Goal: Task Accomplishment & Management: Manage account settings

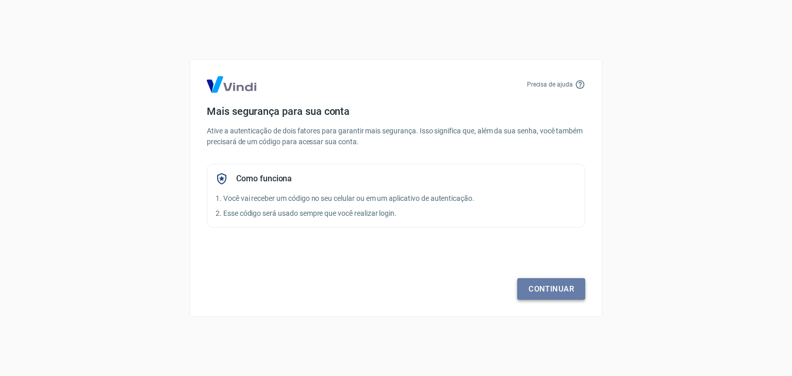
click at [549, 289] on link "Continuar" at bounding box center [551, 289] width 68 height 22
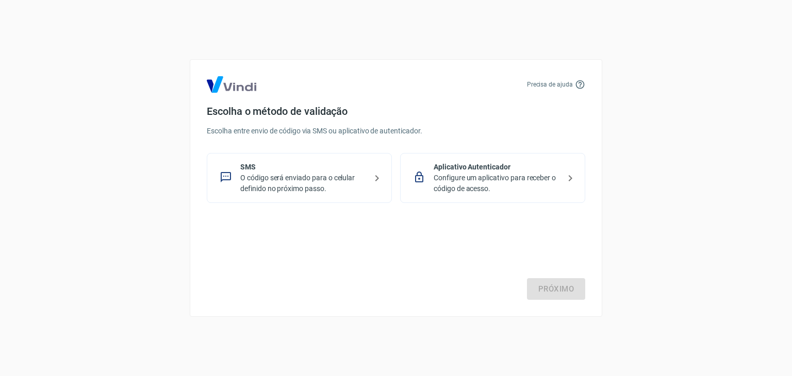
click at [307, 185] on p "O código será enviado para o celular definido no próximo passo." at bounding box center [303, 184] width 126 height 22
click at [553, 287] on link "Próximo" at bounding box center [556, 289] width 58 height 22
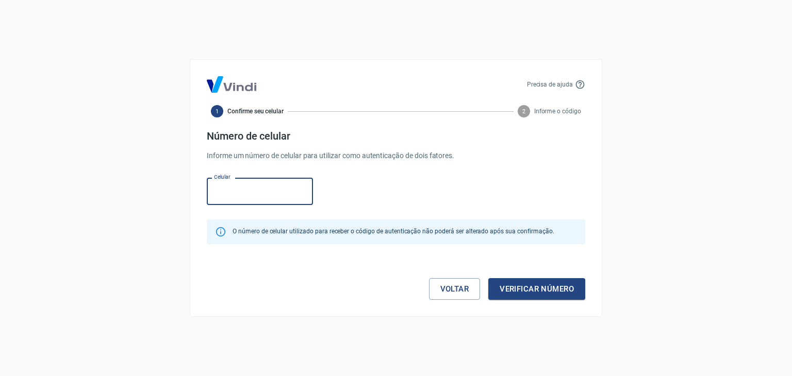
paste input "[PHONE_NUMBER]"
type input "[PHONE_NUMBER]"
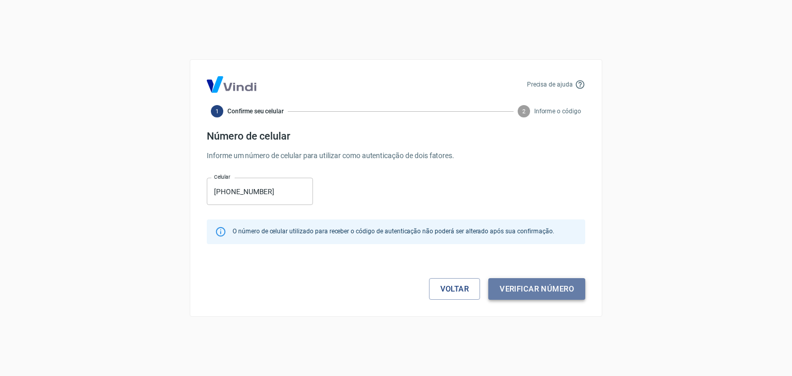
click at [542, 293] on button "Verificar número" at bounding box center [536, 289] width 97 height 22
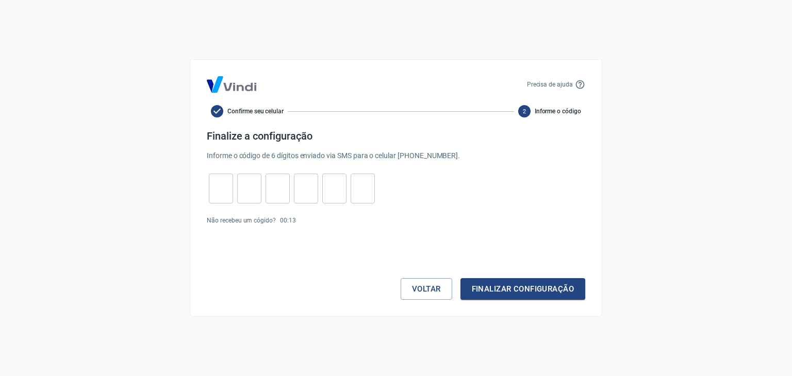
click at [220, 192] on input "tel" at bounding box center [221, 189] width 24 height 22
click at [630, 195] on div "Precisa de ajuda Confirme seu celular 2 Informe o código Finalize a configuraçã…" at bounding box center [396, 188] width 792 height 376
click at [328, 221] on link "Enviar novamente" at bounding box center [325, 220] width 50 height 7
click at [544, 294] on button "Finalizar configuração" at bounding box center [522, 289] width 125 height 22
click at [337, 240] on link "Enviar novamente" at bounding box center [325, 239] width 50 height 7
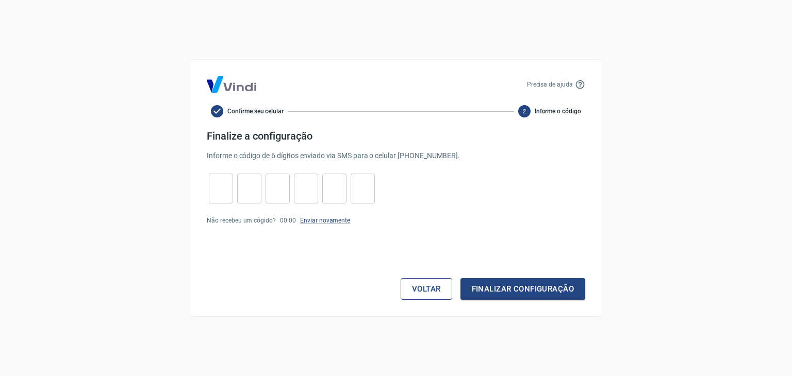
click at [428, 286] on button "Voltar" at bounding box center [427, 289] width 52 height 22
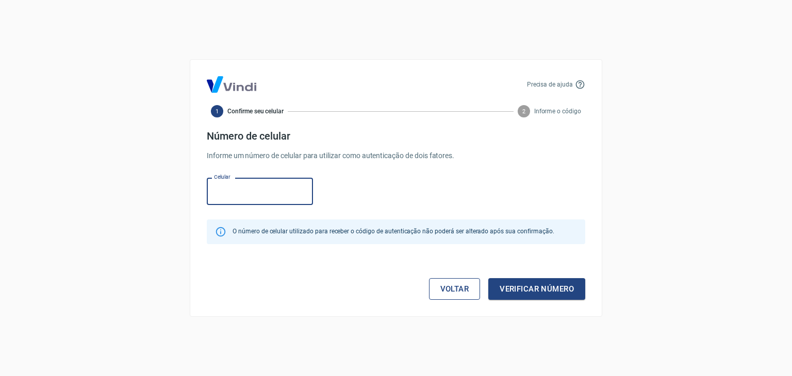
click at [451, 286] on link "Voltar" at bounding box center [455, 289] width 52 height 22
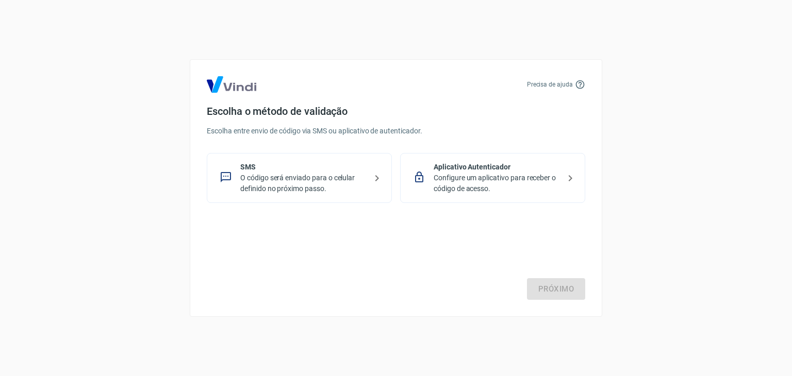
click at [299, 173] on p "O código será enviado para o celular definido no próximo passo." at bounding box center [303, 184] width 126 height 22
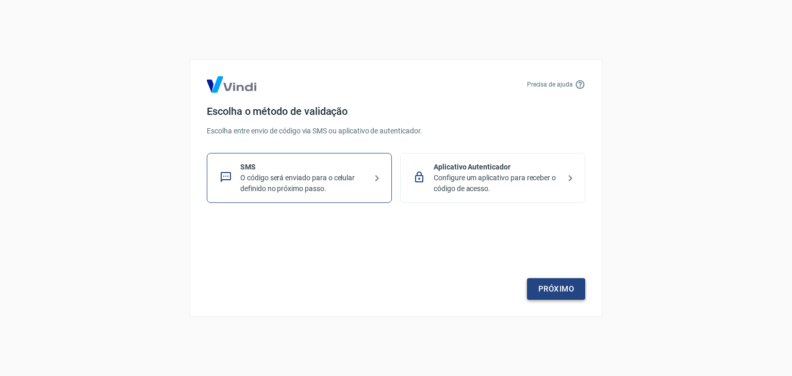
click at [569, 291] on link "Próximo" at bounding box center [556, 289] width 58 height 22
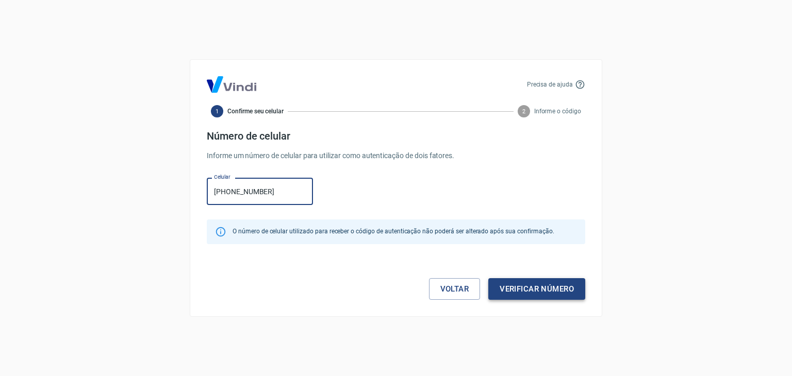
type input "[PHONE_NUMBER]"
click at [531, 291] on button "Verificar número" at bounding box center [536, 289] width 97 height 22
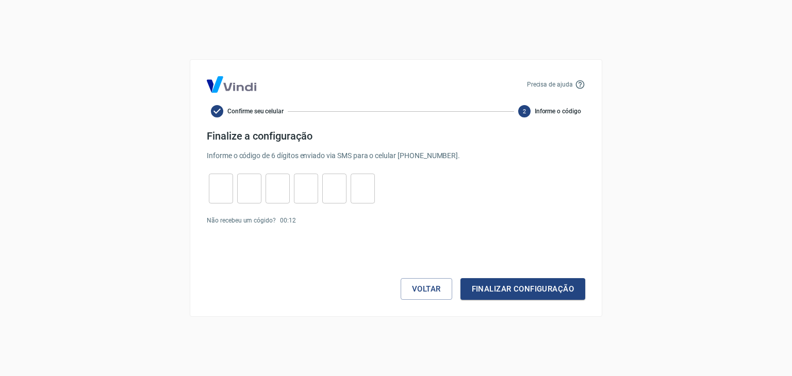
click at [216, 183] on input "tel" at bounding box center [221, 189] width 24 height 22
paste input "0"
type input "0"
type input "1"
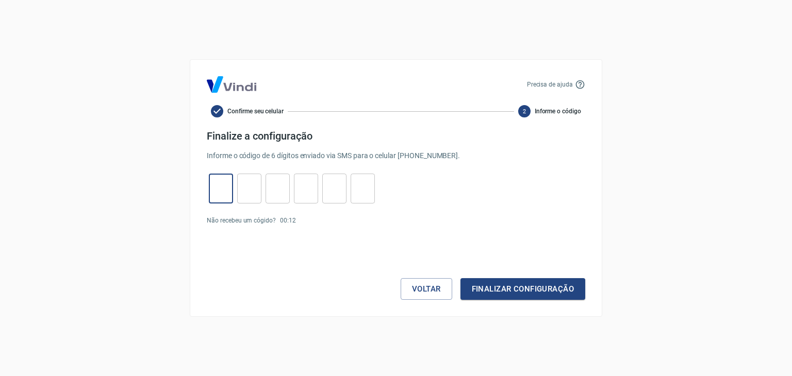
type input "7"
type input "0"
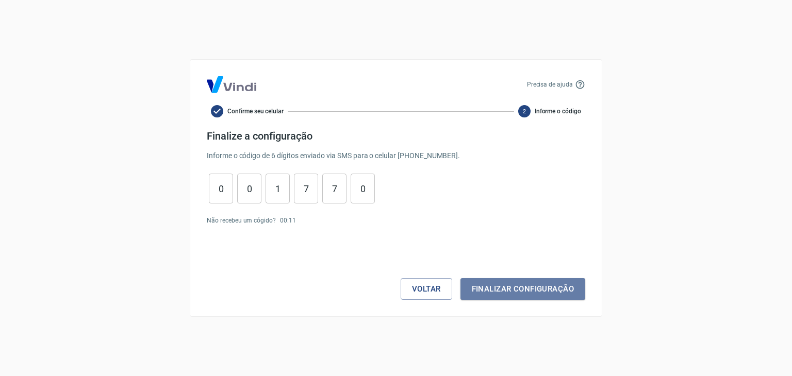
click at [520, 292] on button "Finalizar configuração" at bounding box center [522, 289] width 125 height 22
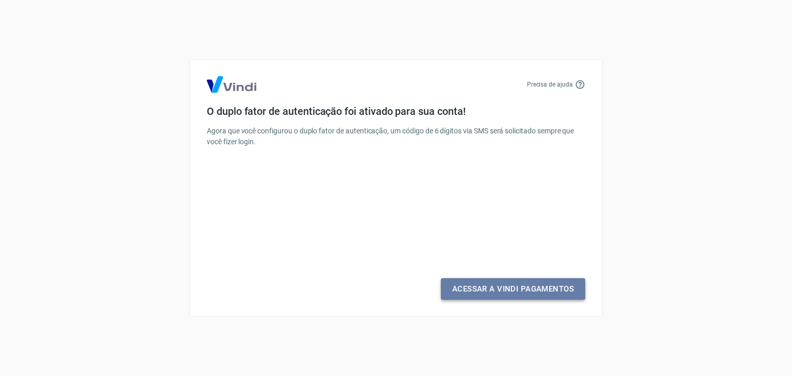
click at [500, 291] on link "Acessar a Vindi Pagamentos" at bounding box center [513, 289] width 144 height 22
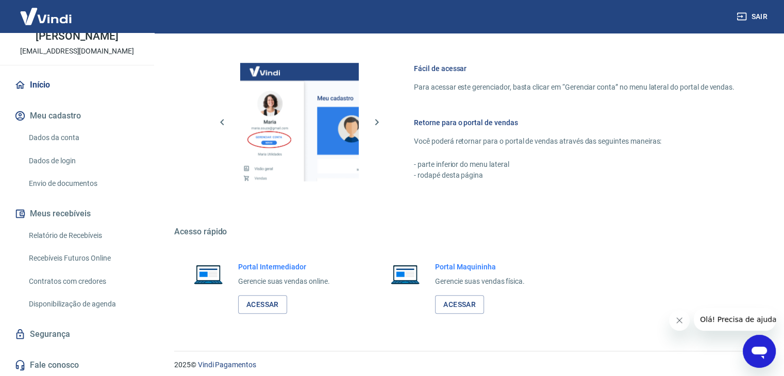
scroll to position [637, 0]
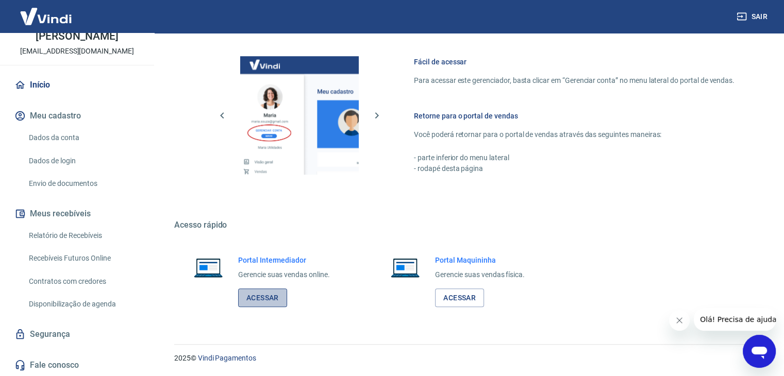
click at [257, 301] on link "Acessar" at bounding box center [262, 298] width 49 height 19
